Goal: Task Accomplishment & Management: Use online tool/utility

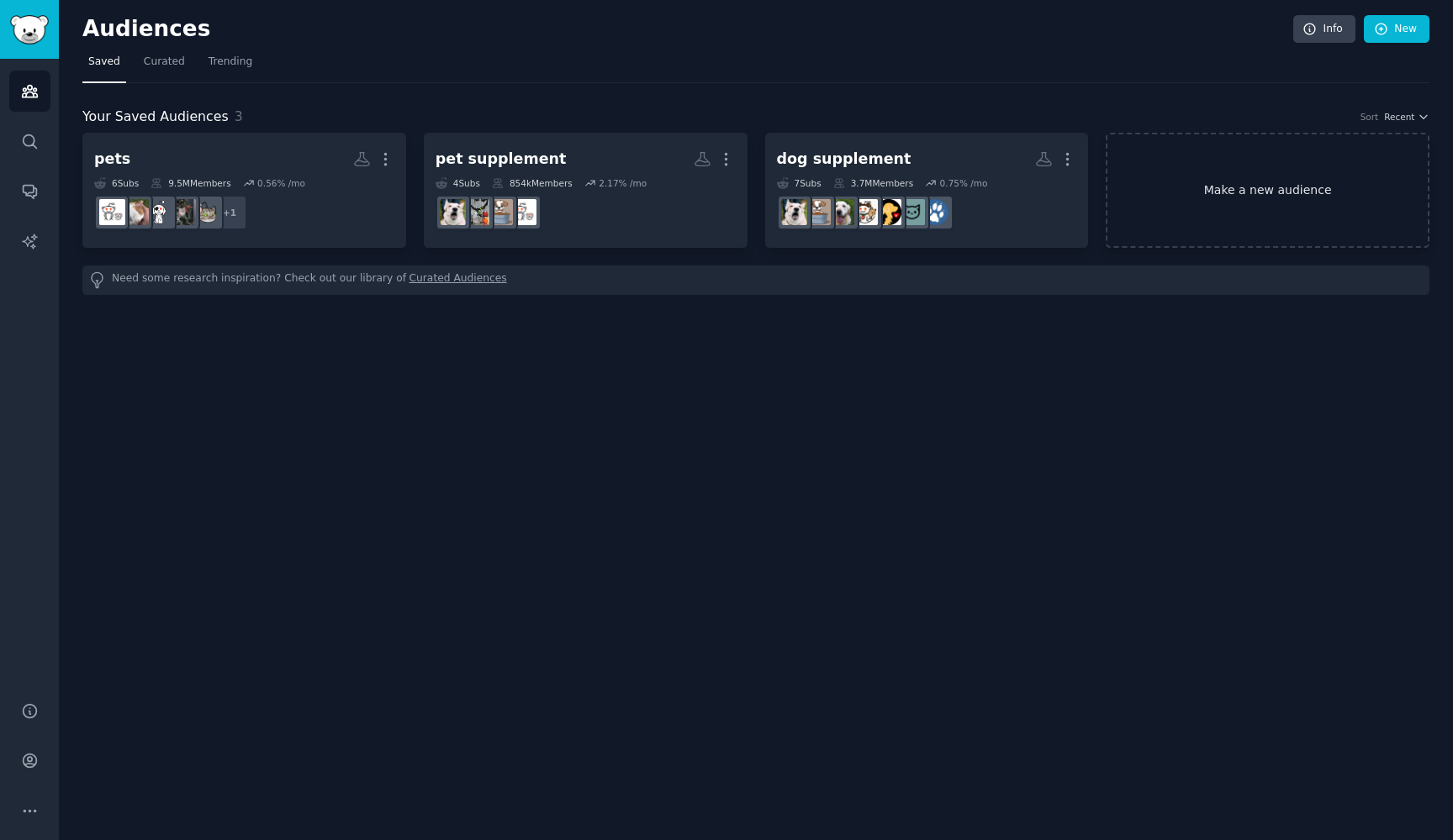
click at [1245, 212] on link "Make a new audience" at bounding box center [1267, 190] width 324 height 115
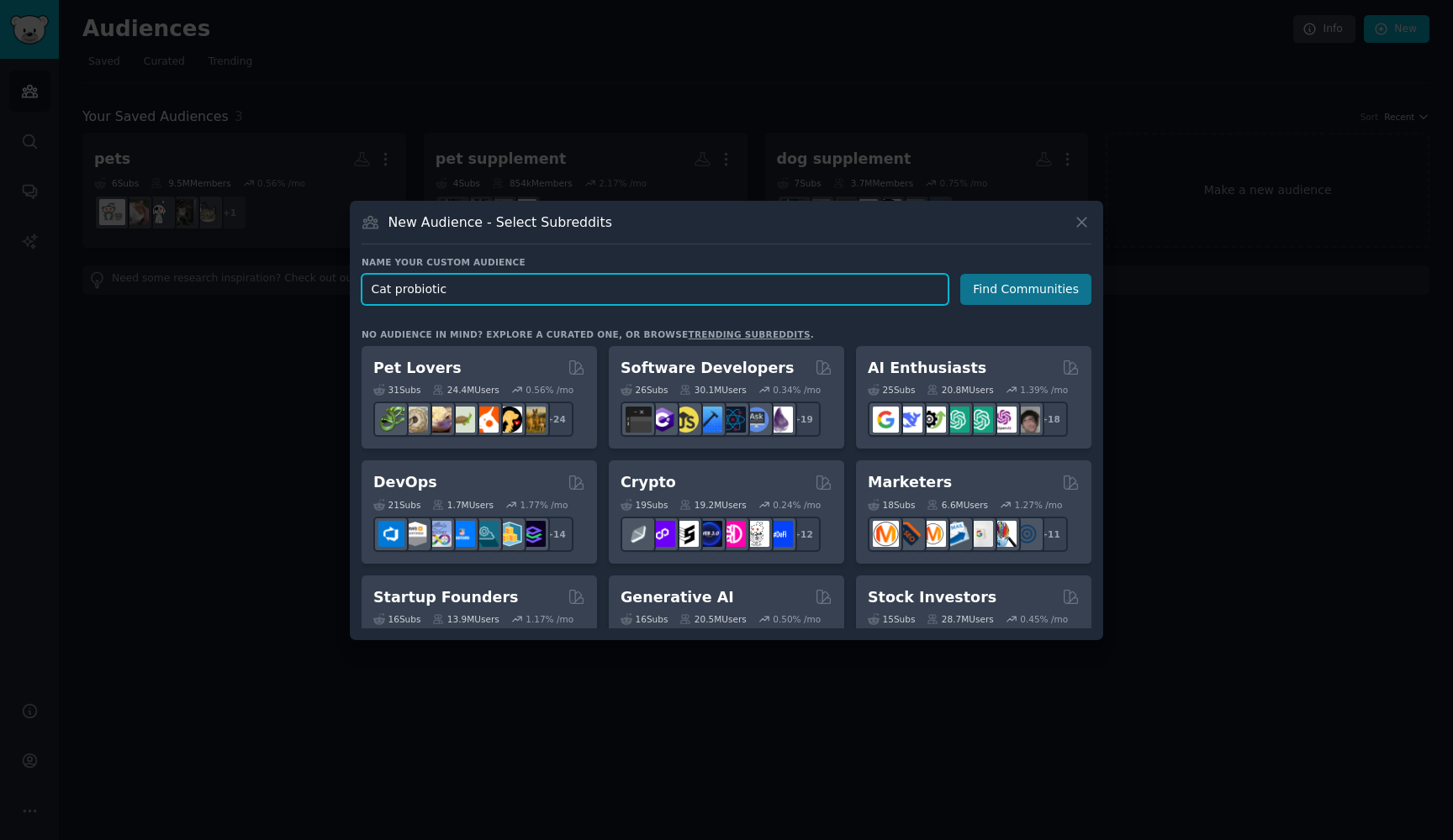
type input "Cat probiotic"
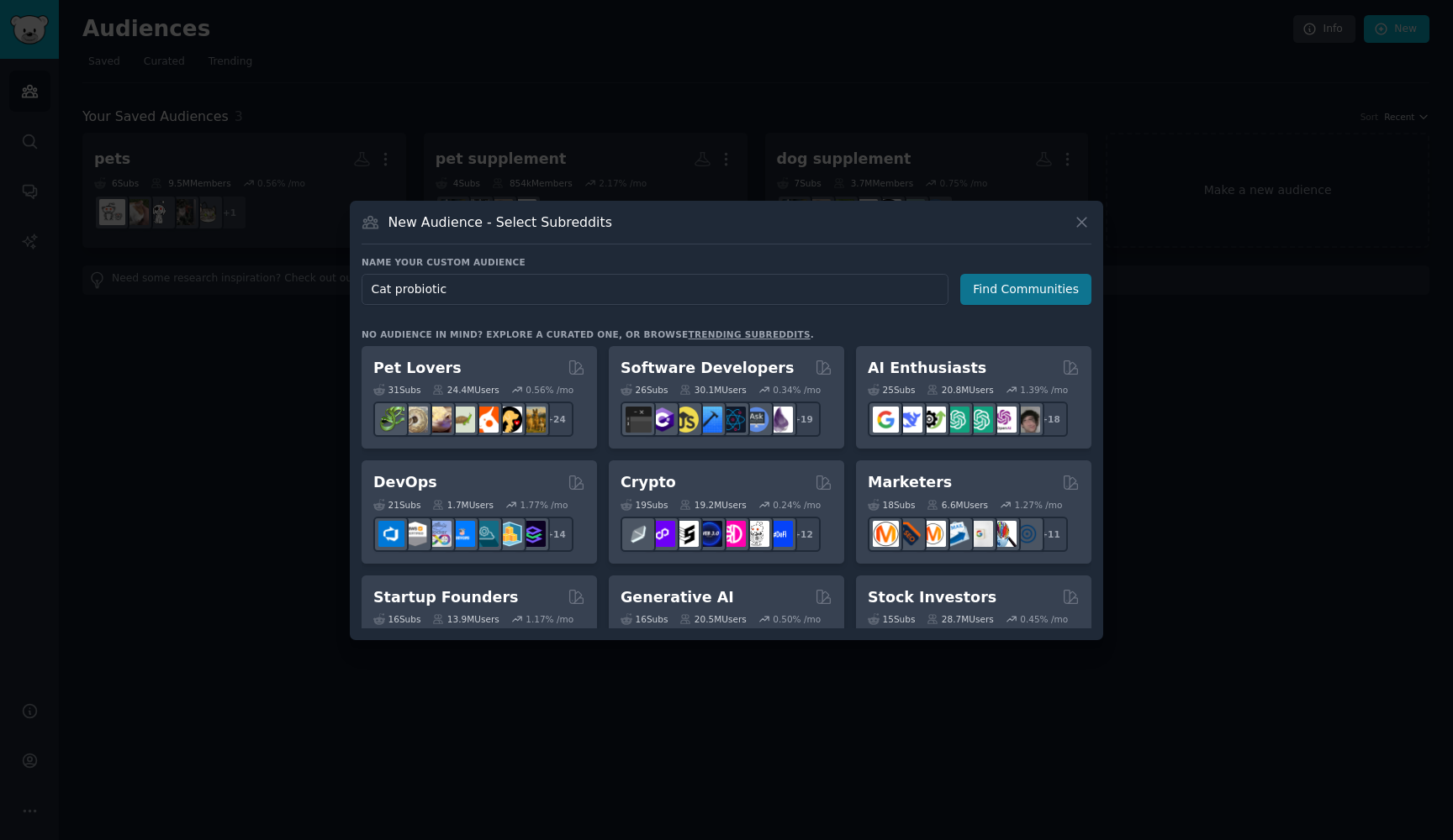
click at [1022, 291] on button "Find Communities" at bounding box center [1025, 289] width 131 height 31
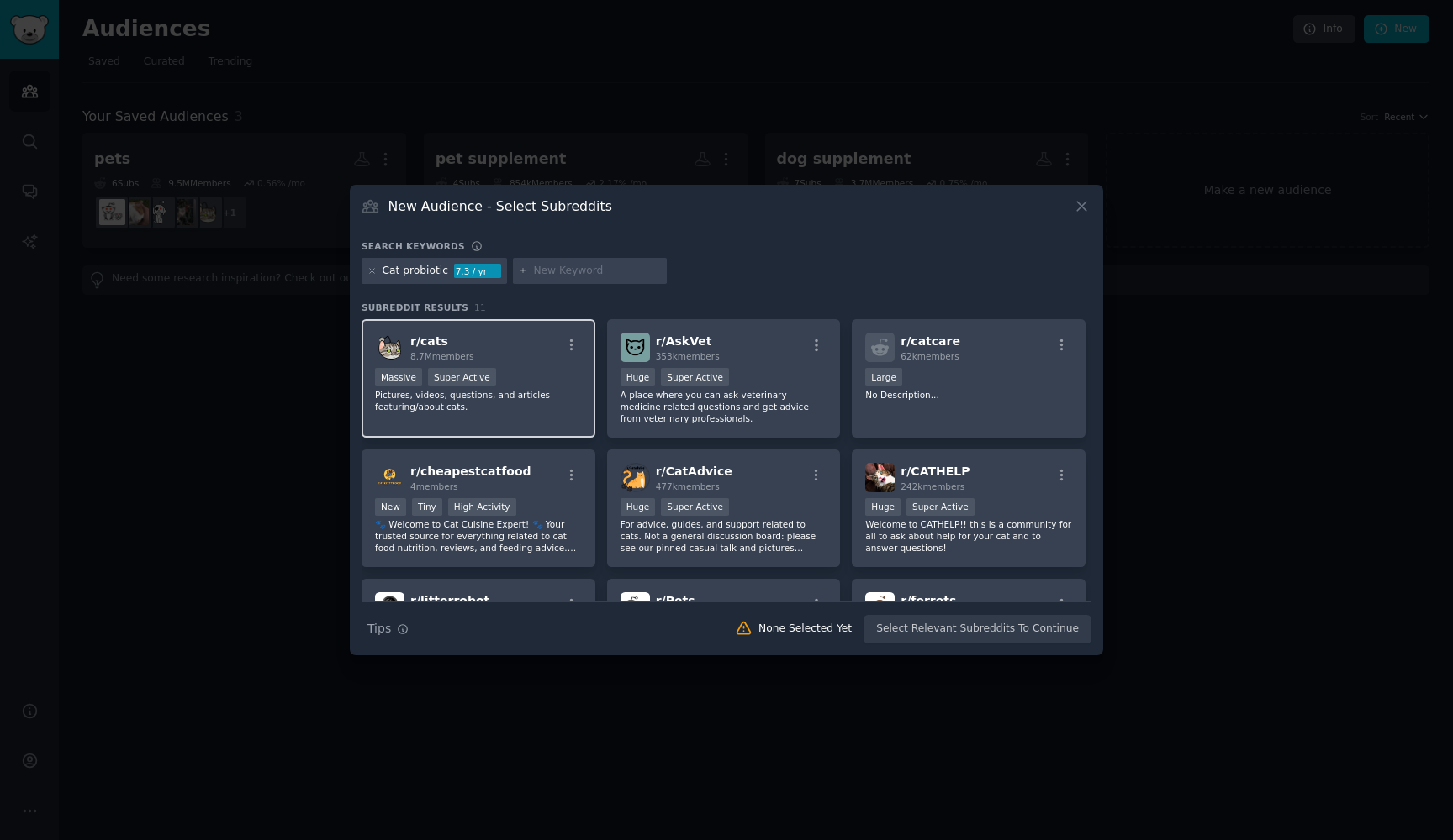
click at [537, 420] on div "r/ cats 8.7M members Massive Super Active Pictures, videos, questions, and arti…" at bounding box center [478, 379] width 234 height 119
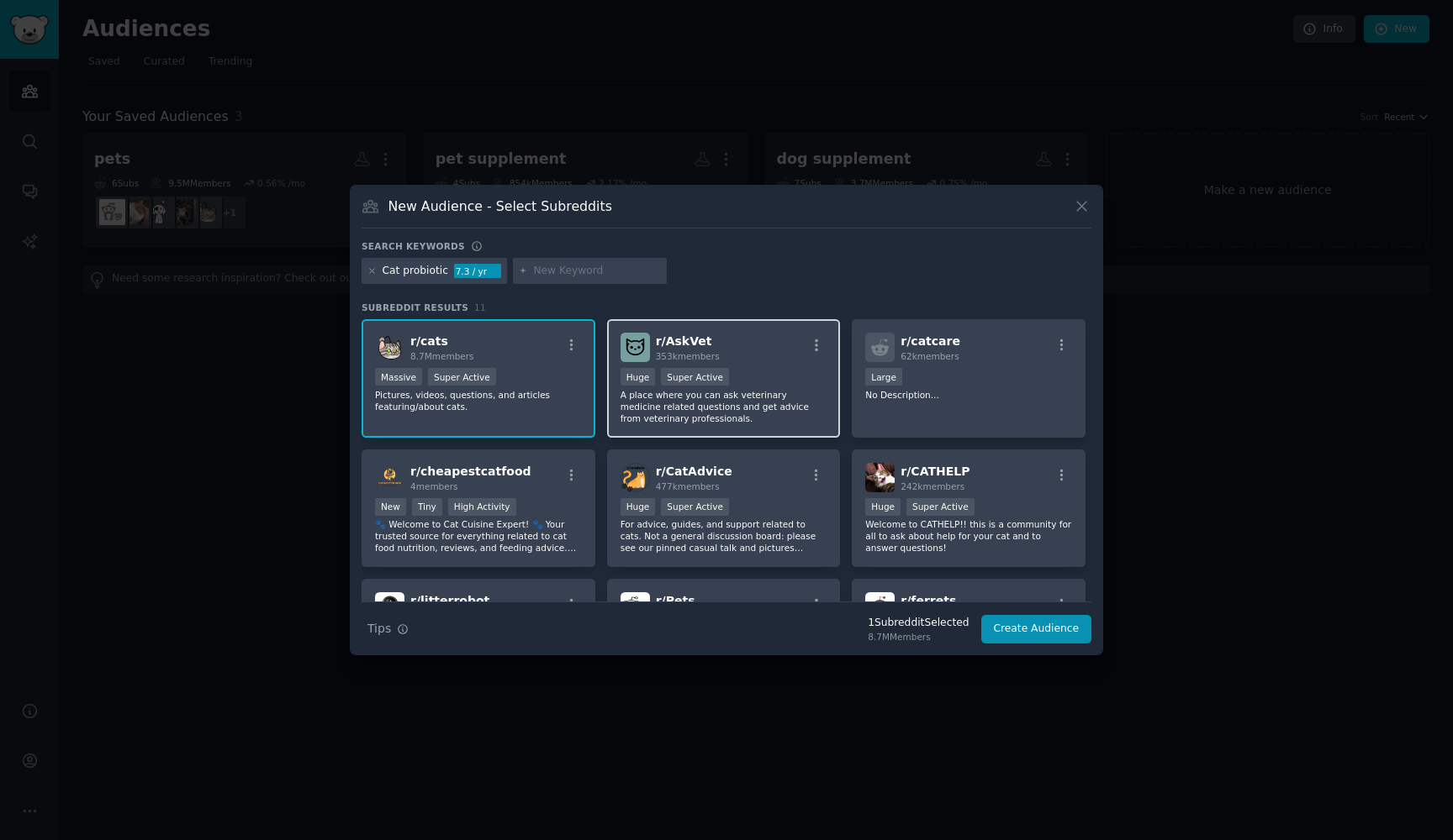
click at [772, 435] on div "r/ AskVet 353k members Huge Super Active A place where you can ask veterinary m…" at bounding box center [723, 379] width 234 height 119
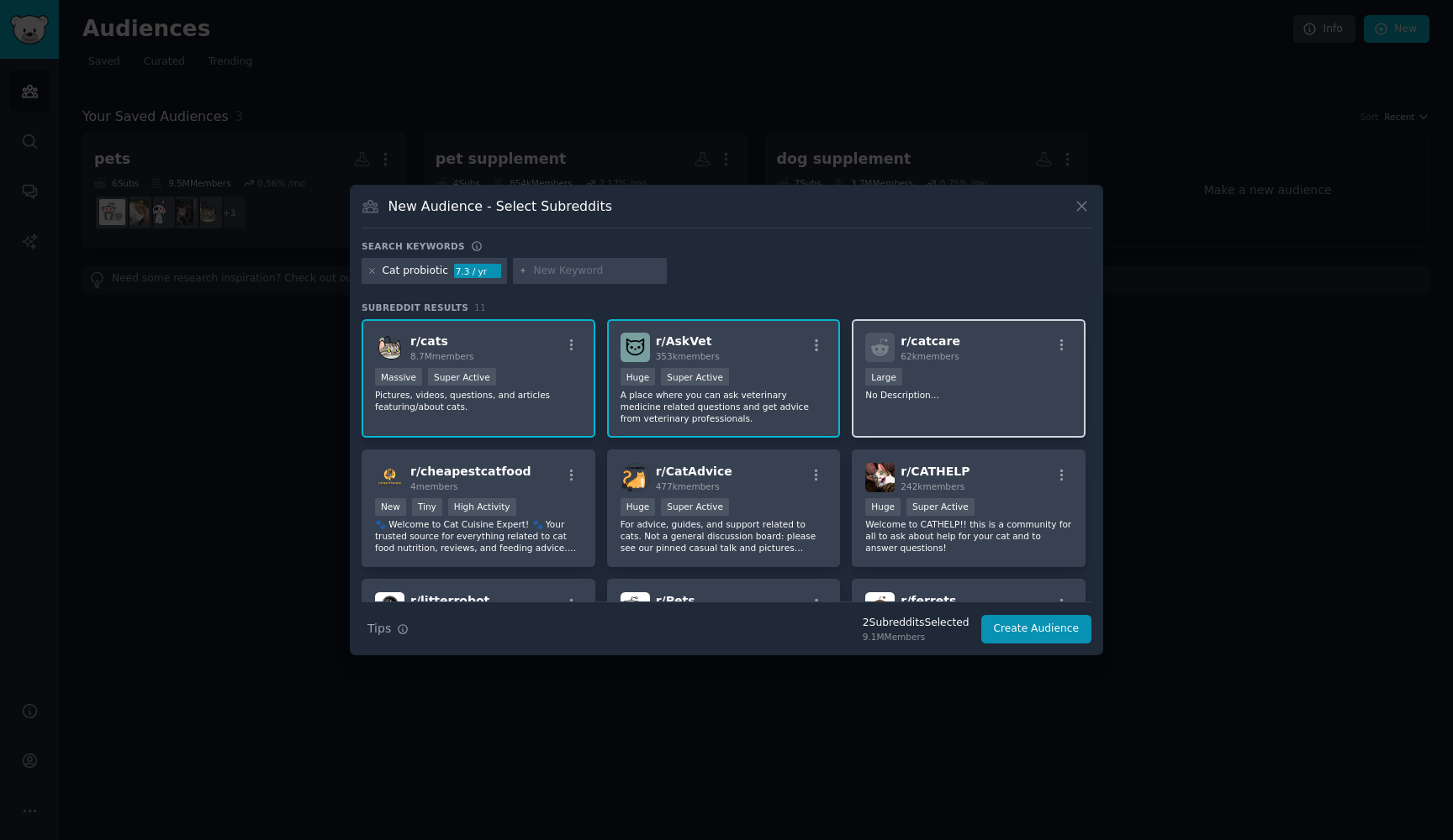
click at [957, 406] on div "r/ catcare 62k members Large No Description..." at bounding box center [969, 379] width 234 height 119
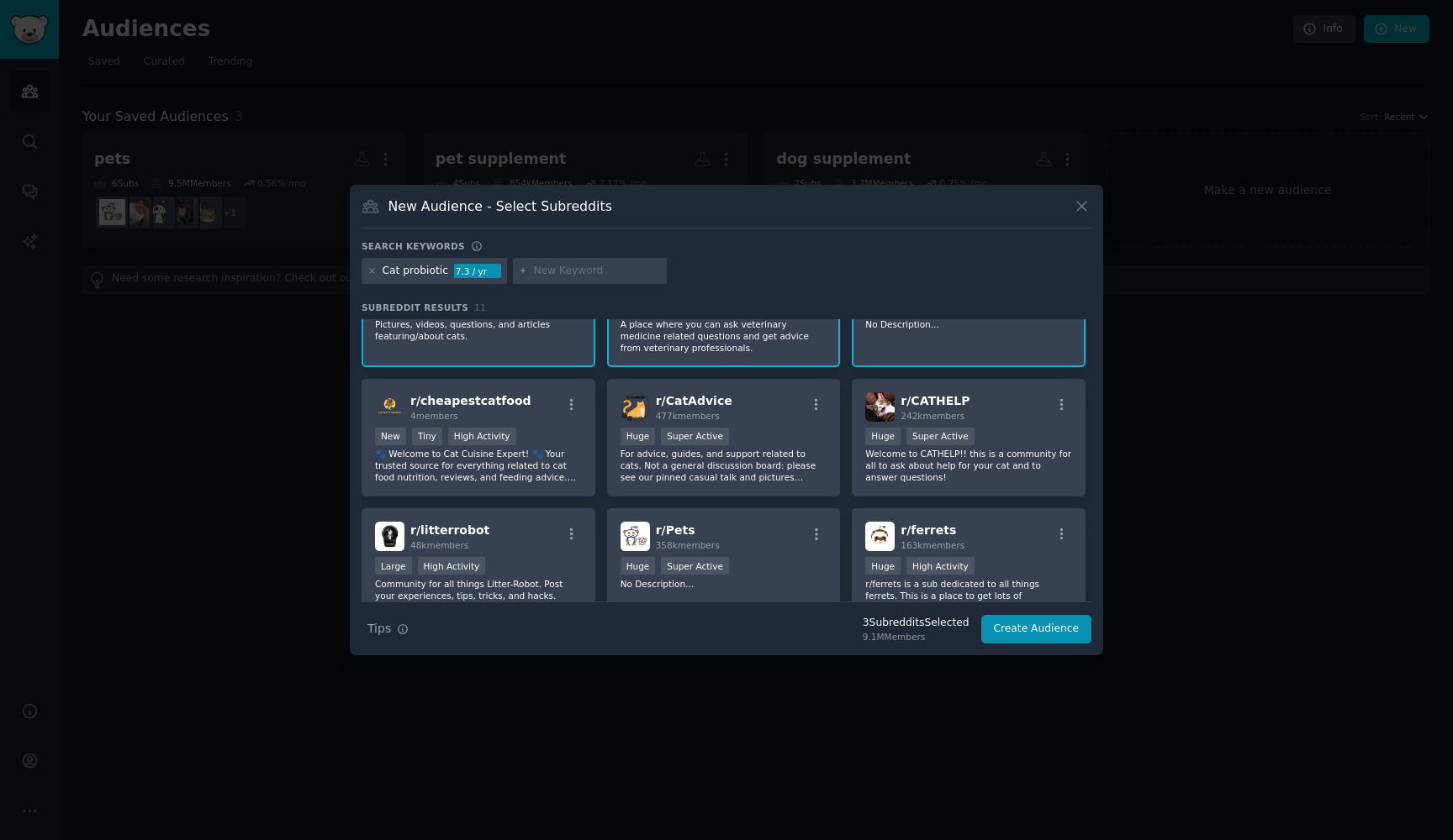
scroll to position [98, 0]
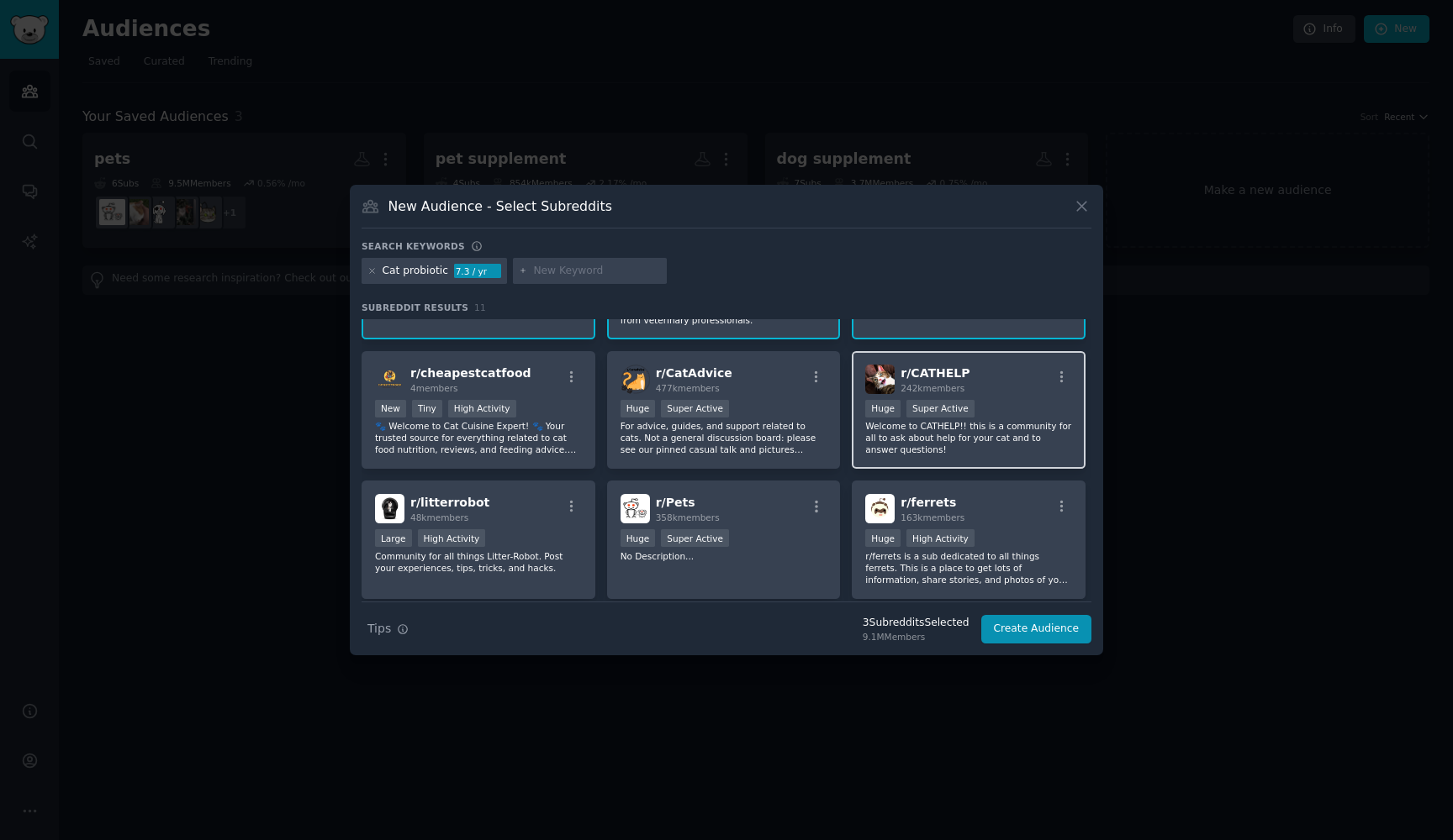
click at [1007, 432] on p "Welcome to CATHELP!! this is a community for all to ask about help for your cat…" at bounding box center [969, 438] width 207 height 35
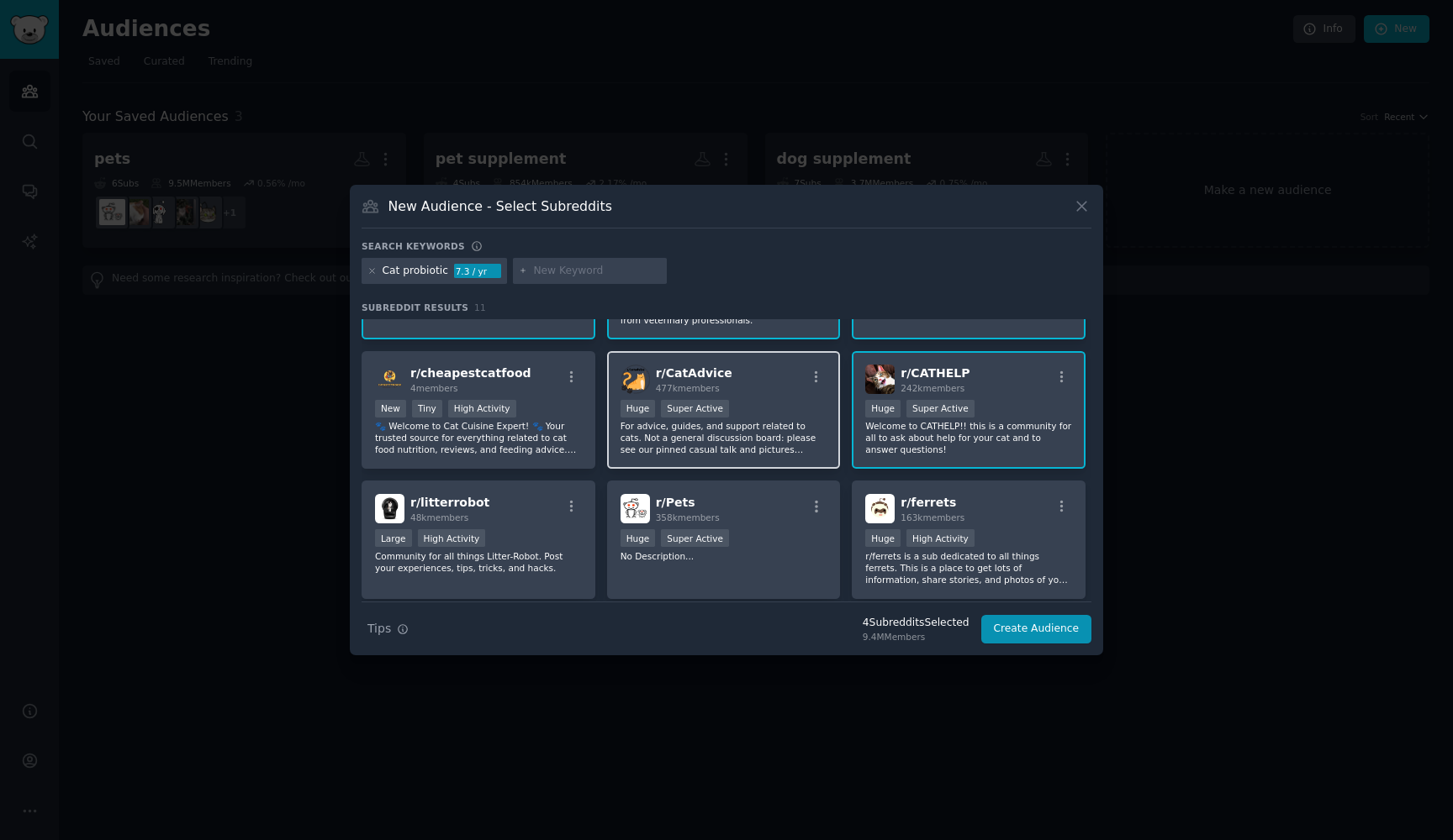
click at [784, 443] on p "For advice, guides, and support related to cats. Not a general discussion board…" at bounding box center [724, 438] width 207 height 35
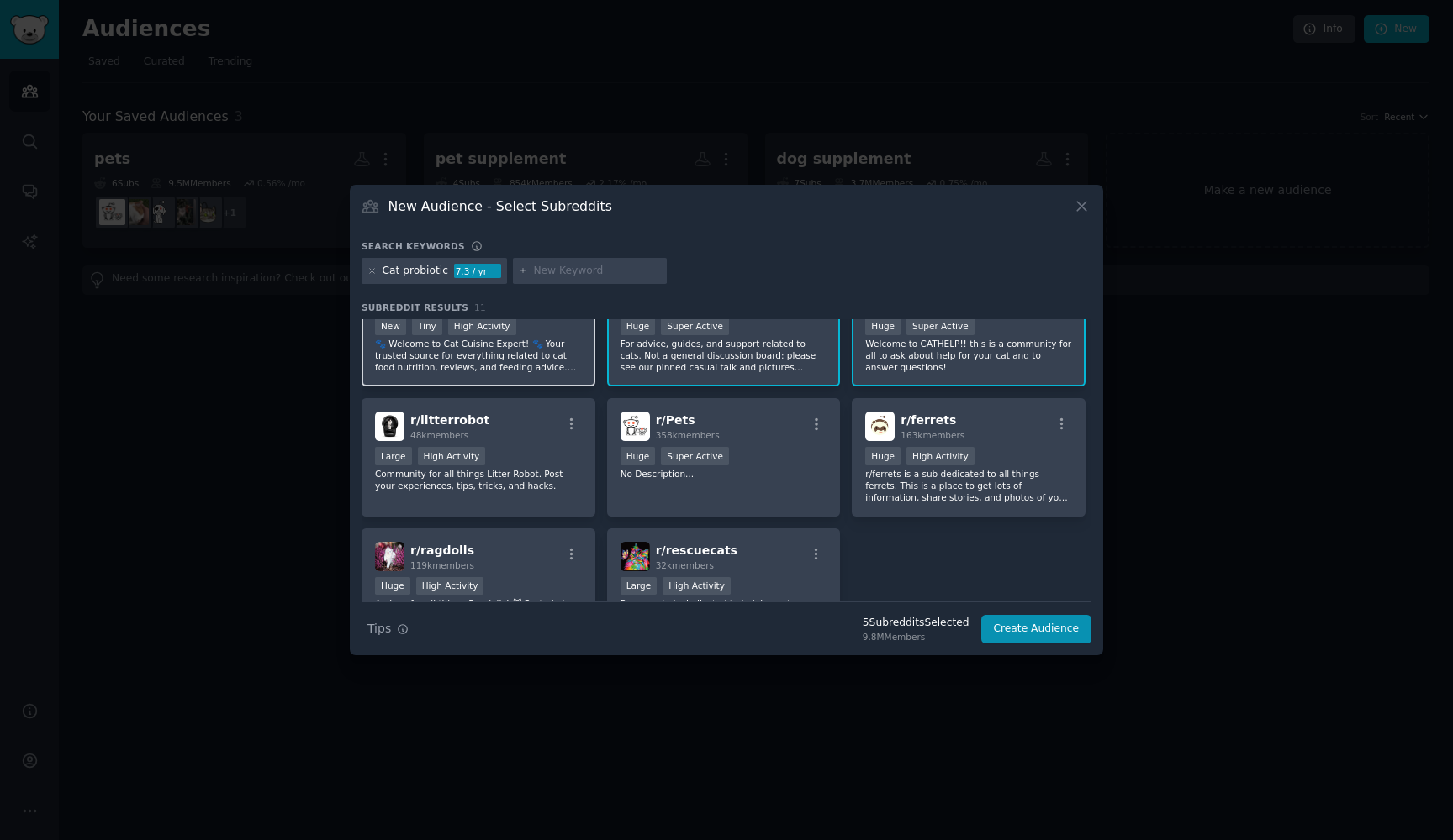
scroll to position [191, 0]
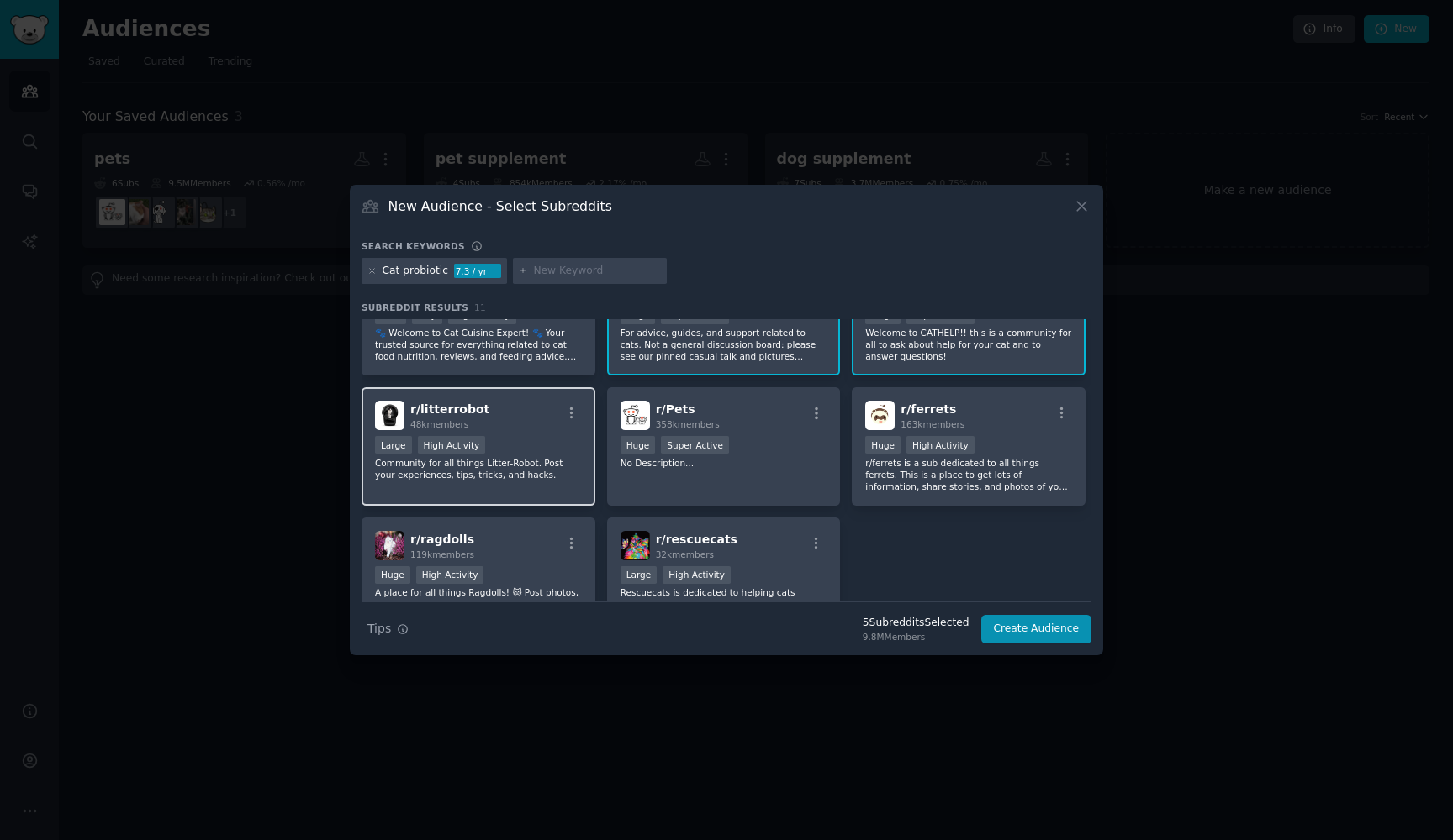
click at [546, 478] on p "Community for all things Litter-Robot. Post your experiences, tips, tricks, and…" at bounding box center [478, 468] width 207 height 24
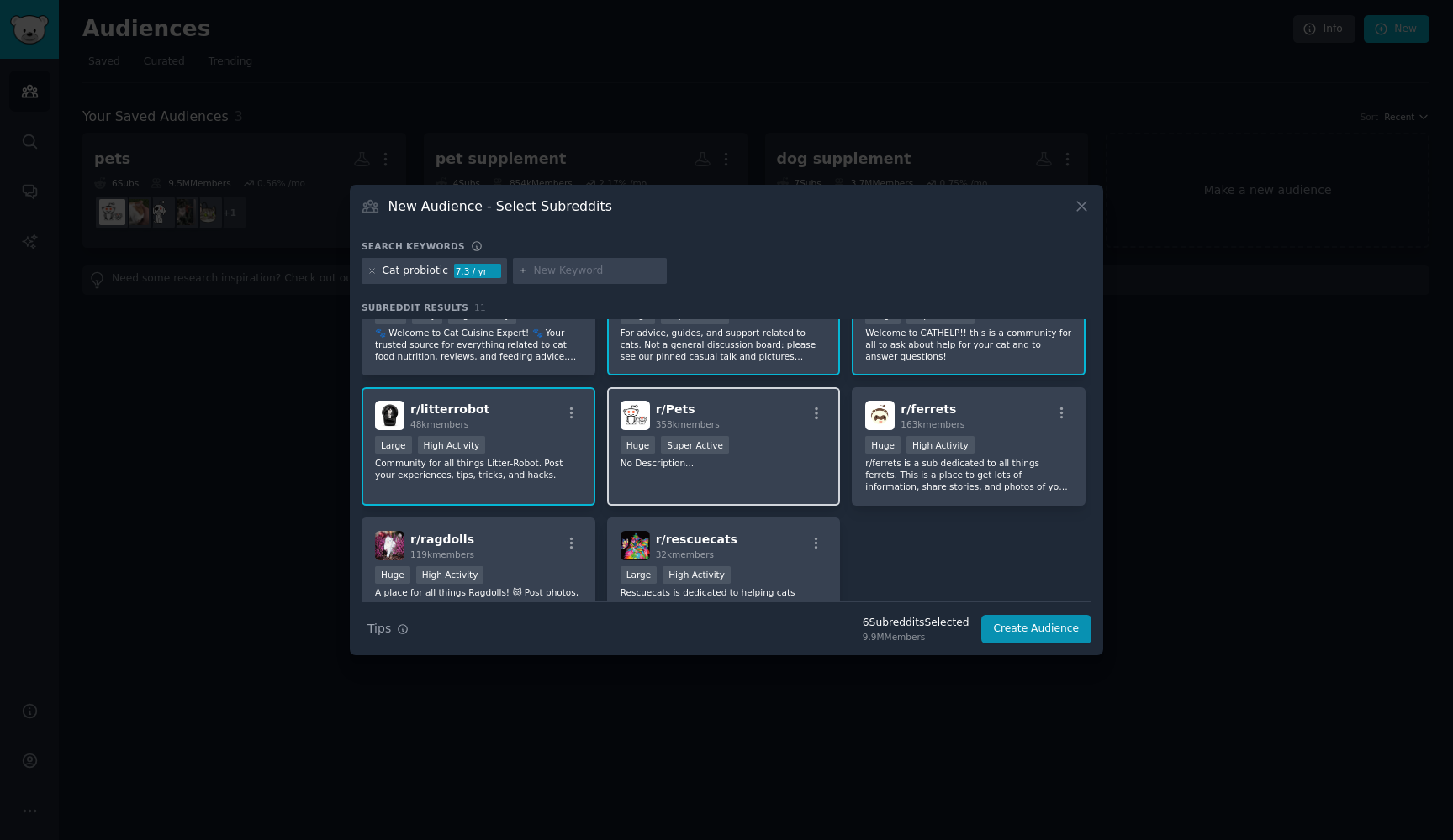
click at [731, 492] on div "r/ Pets 358k members Huge Super Active No Description..." at bounding box center [723, 447] width 234 height 119
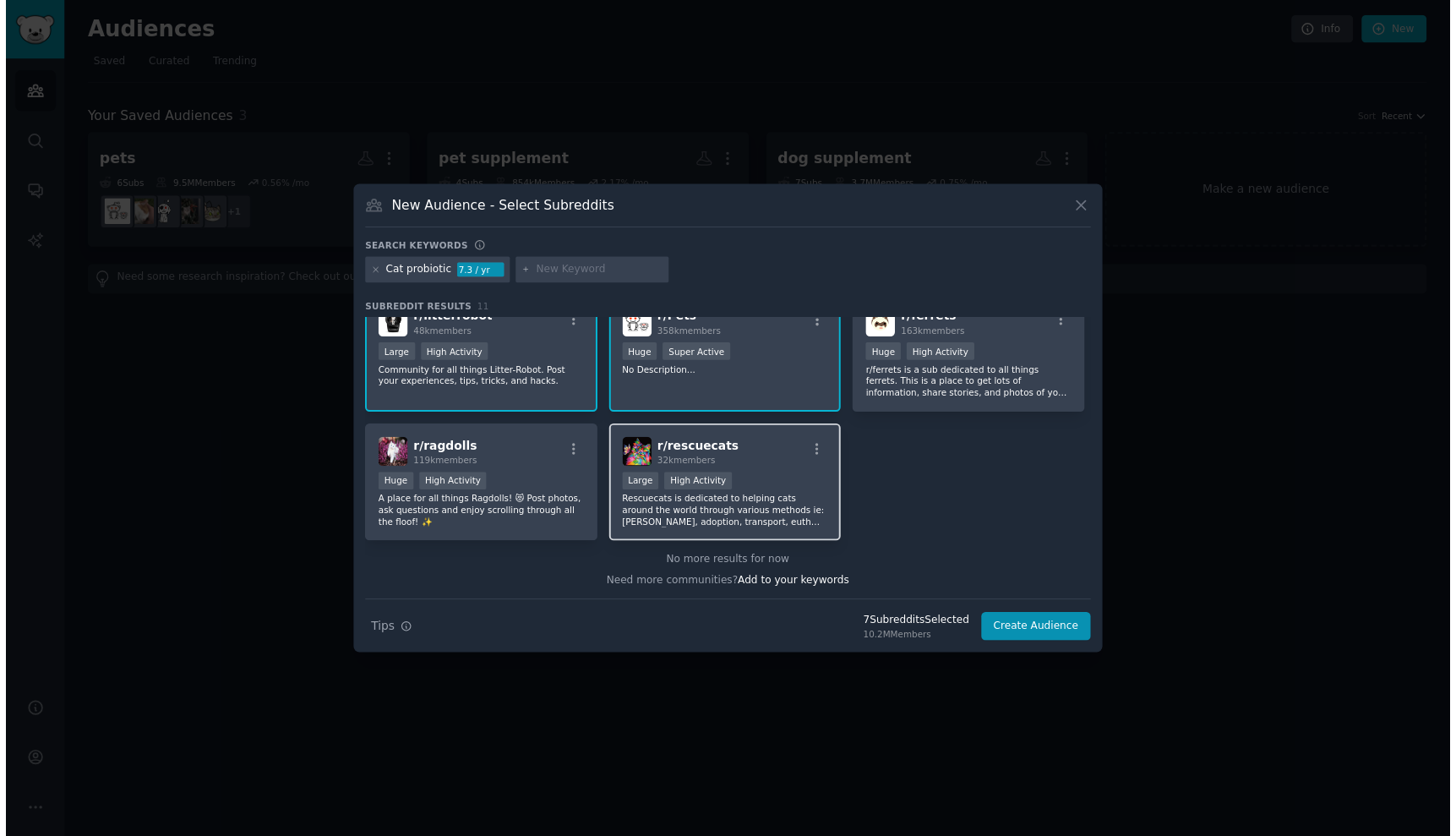
scroll to position [285, 0]
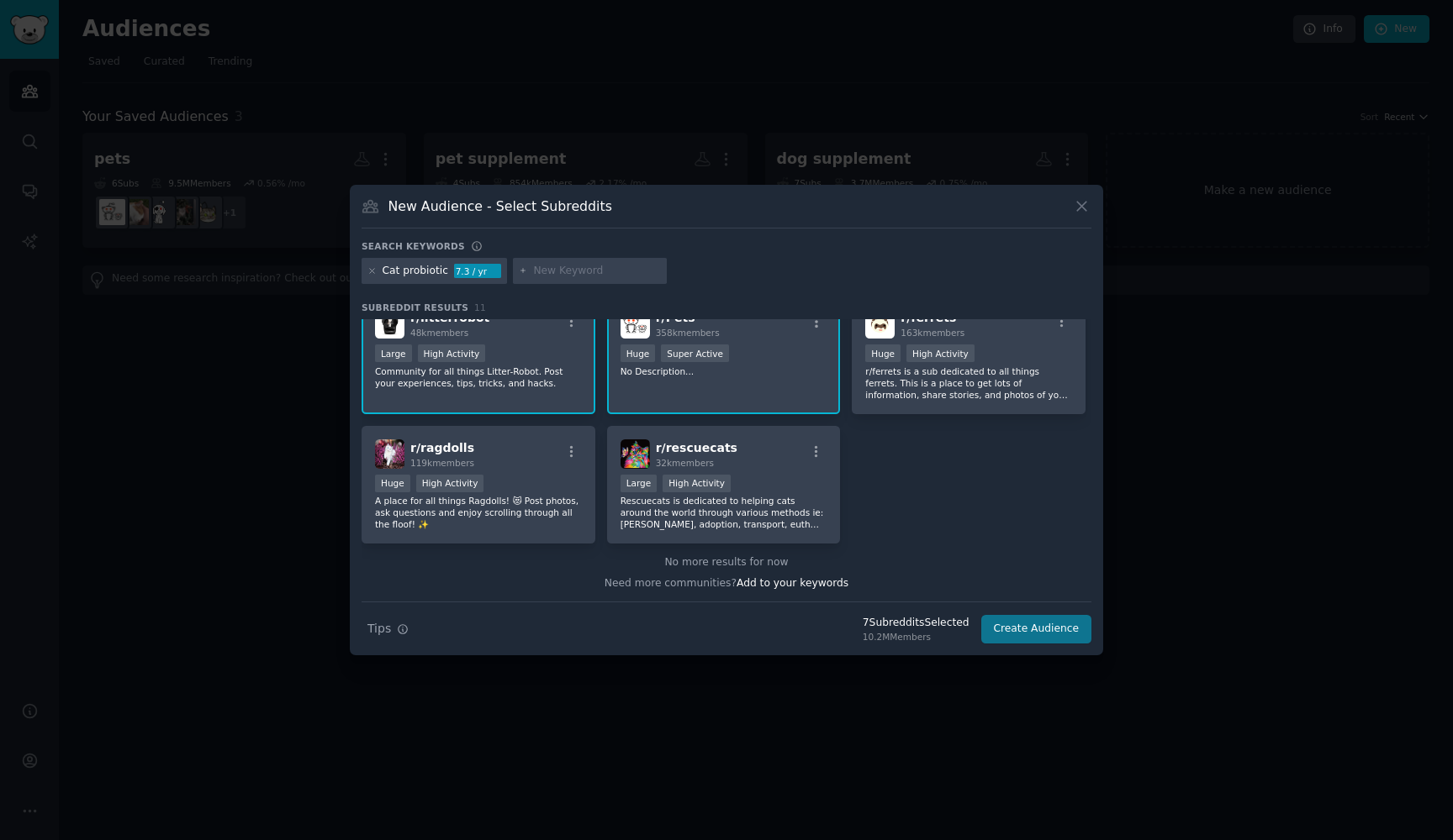
click at [1030, 629] on button "Create Audience" at bounding box center [1036, 629] width 111 height 28
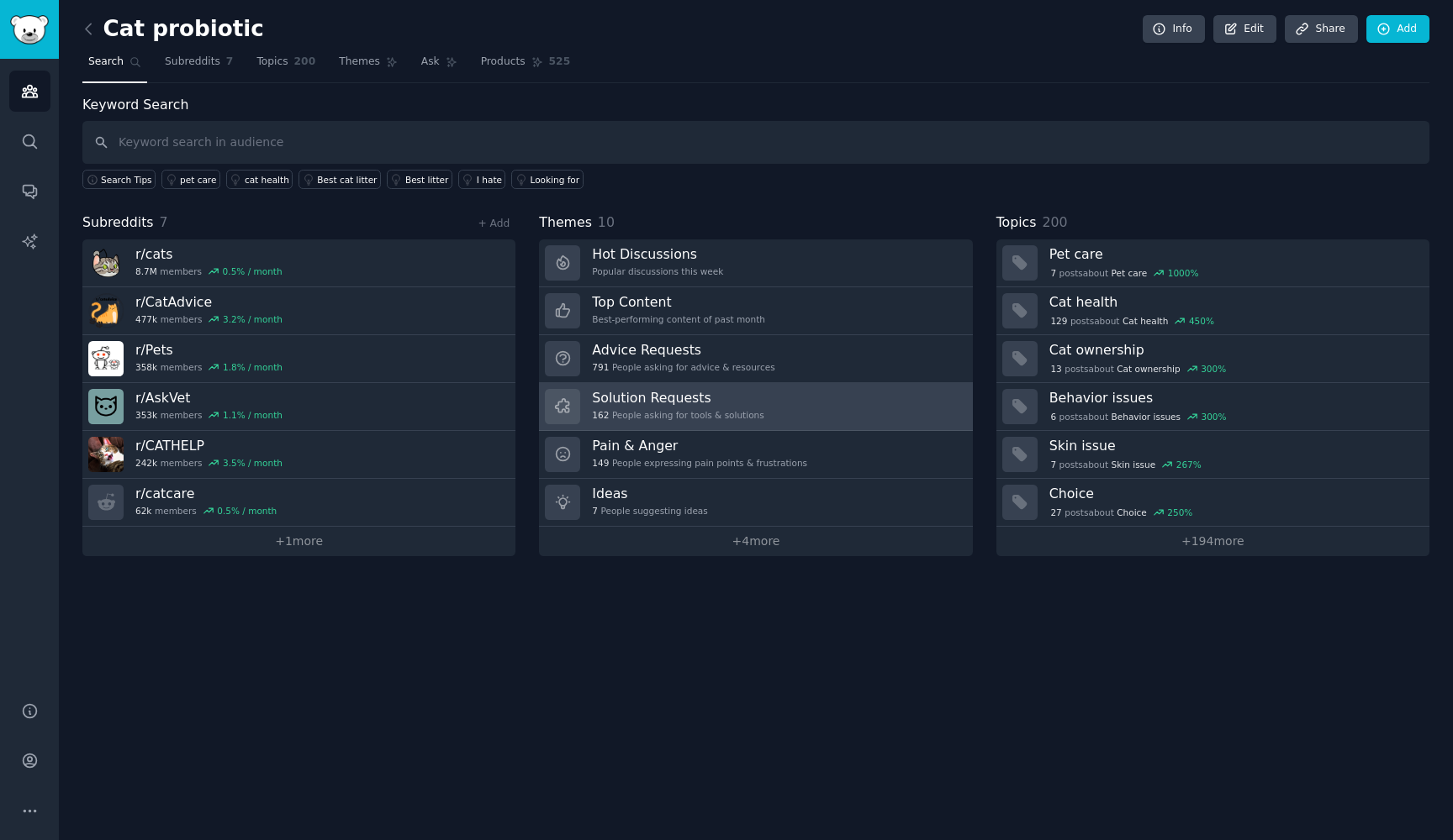
click at [684, 401] on h3 "Solution Requests" at bounding box center [677, 398] width 172 height 18
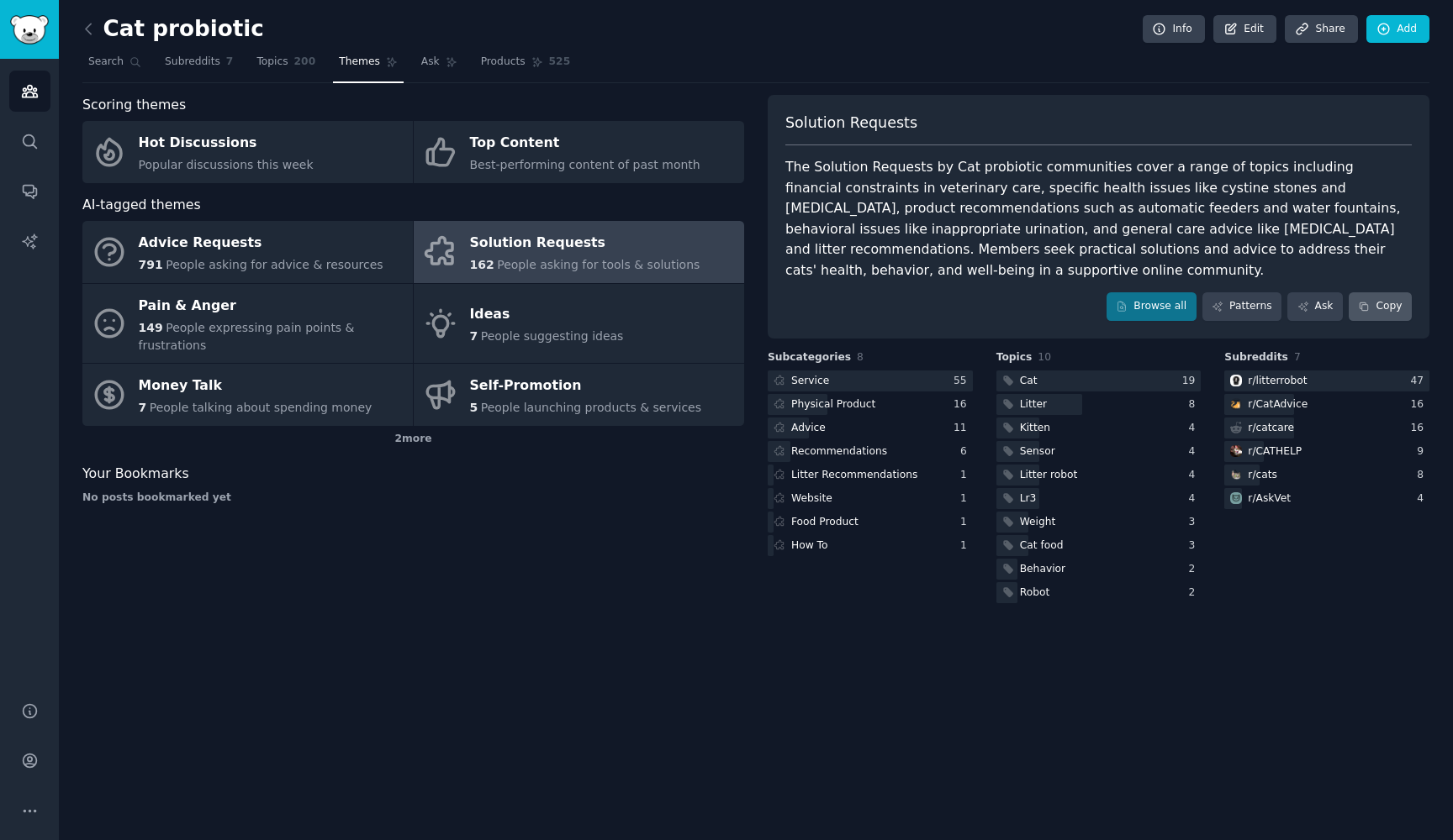
click at [1387, 300] on button "Copy" at bounding box center [1380, 306] width 63 height 28
